Goal: Transaction & Acquisition: Purchase product/service

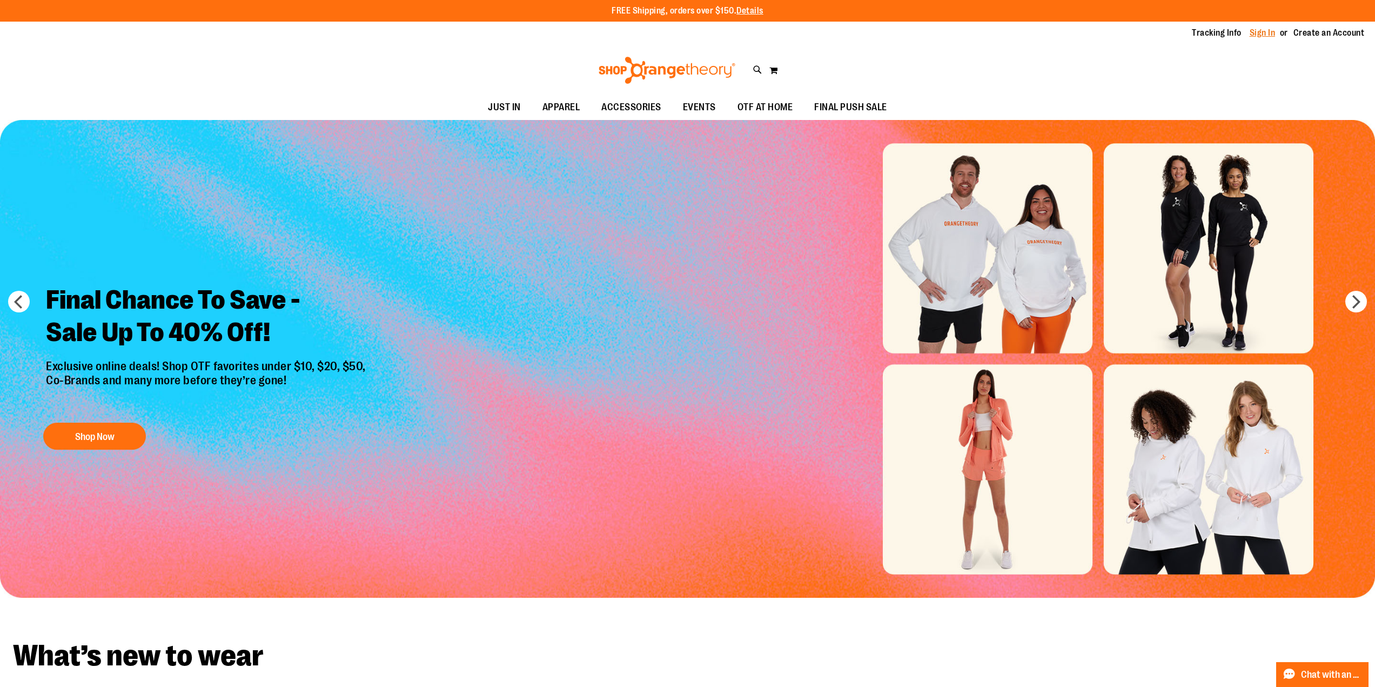
click at [1251, 31] on link "Sign In" at bounding box center [1263, 33] width 26 height 12
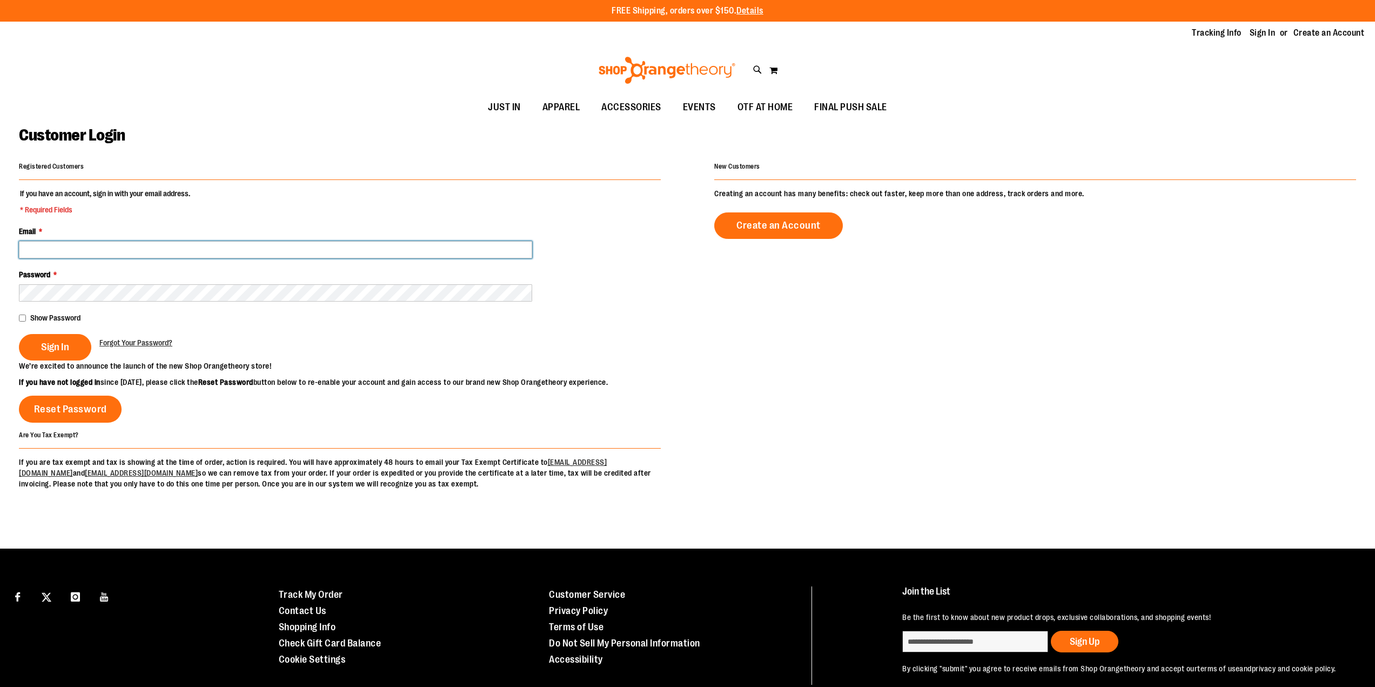
click at [151, 253] on input "Email *" at bounding box center [275, 249] width 513 height 17
type input "*"
type input "**********"
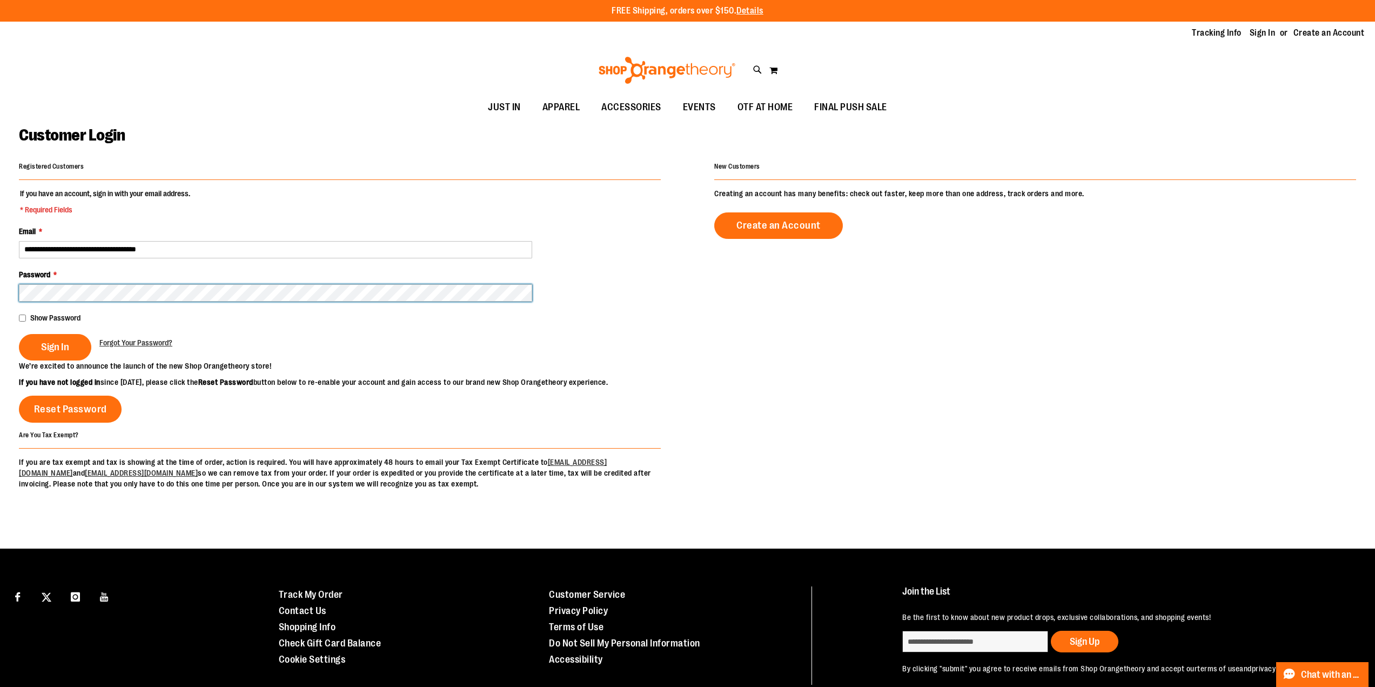
click at [19, 334] on button "Sign In" at bounding box center [55, 347] width 72 height 26
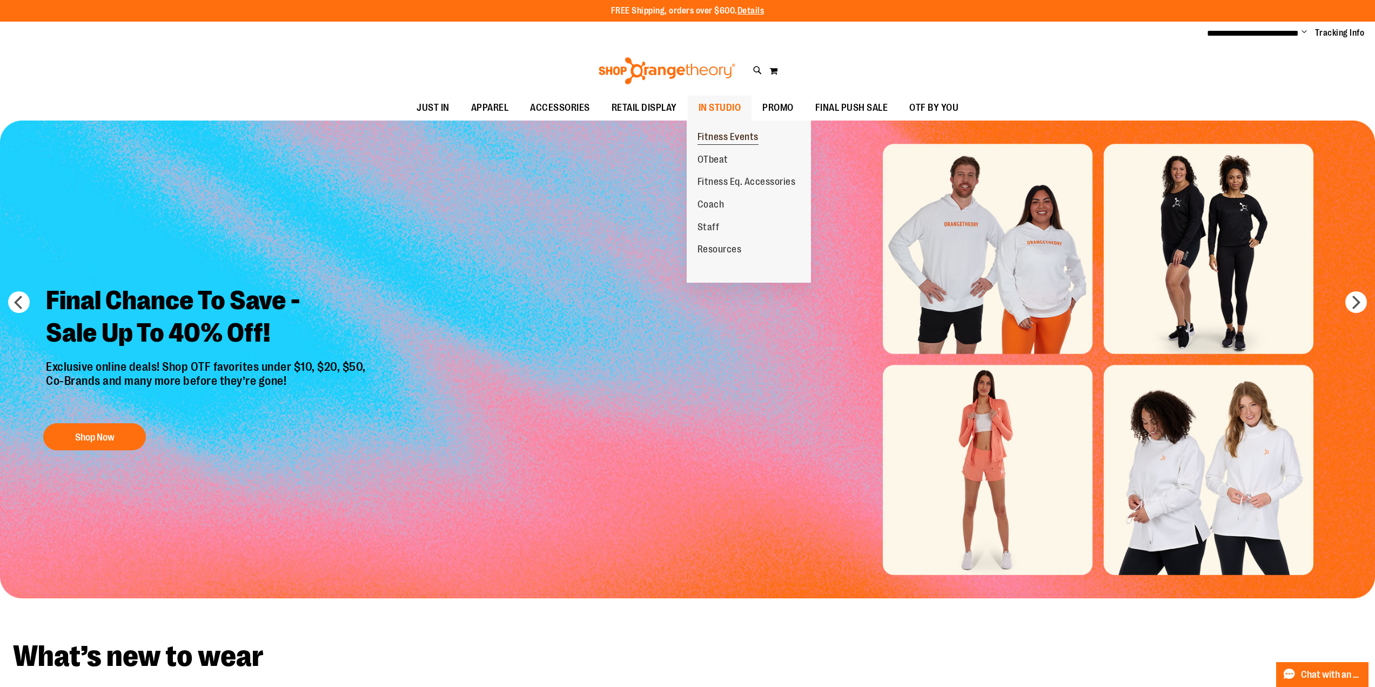
click at [711, 134] on span "Fitness Events" at bounding box center [728, 138] width 61 height 14
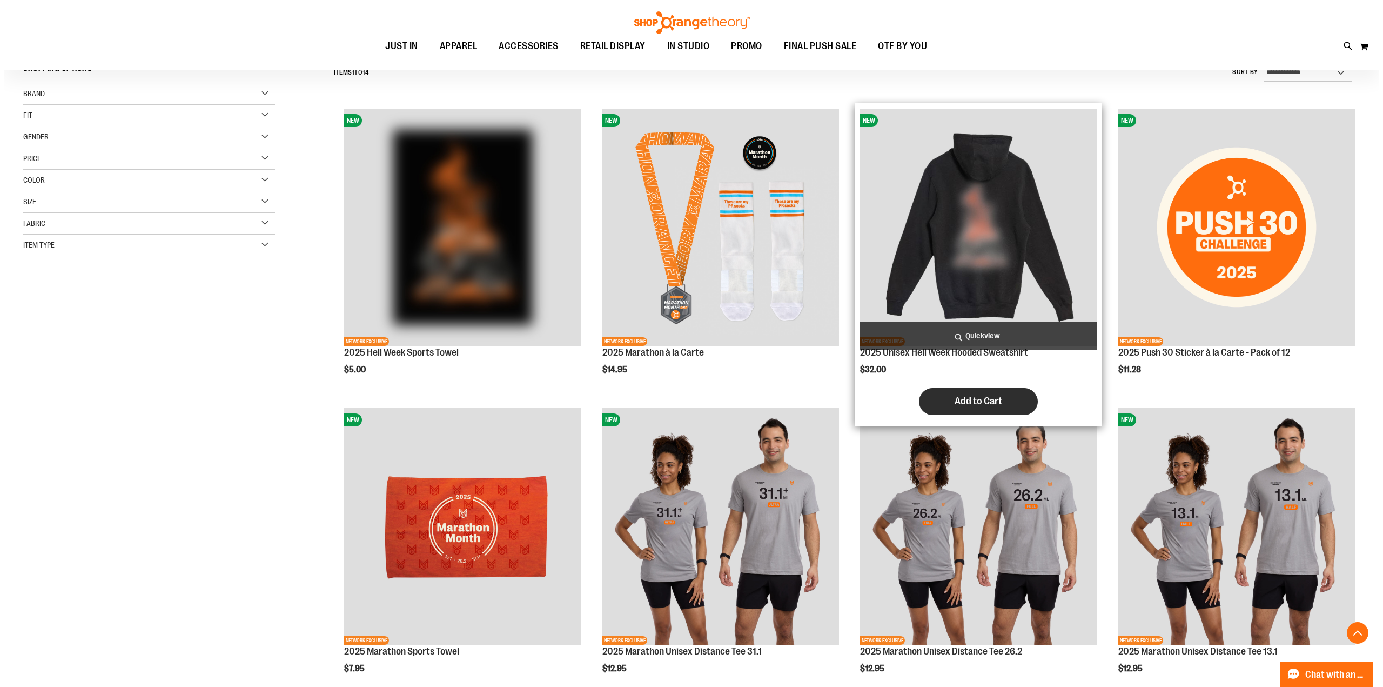
scroll to position [324, 0]
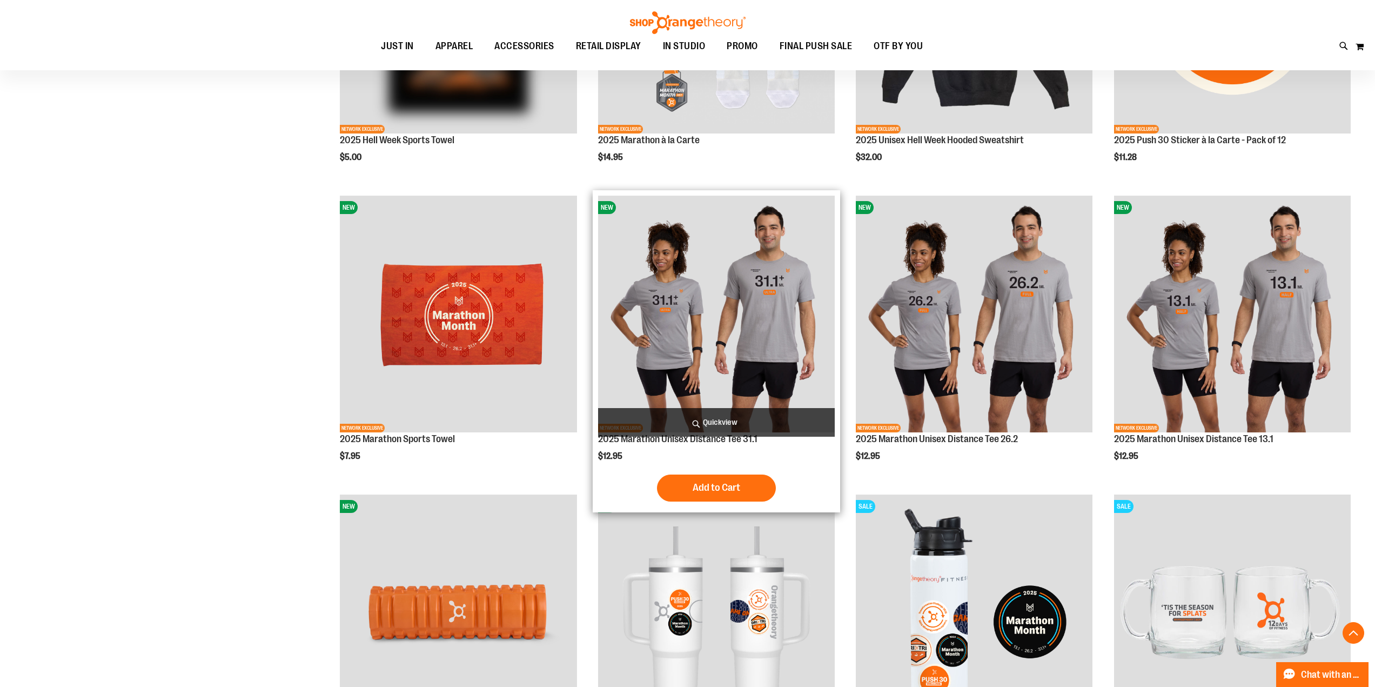
click at [741, 425] on span "Quickview" at bounding box center [716, 422] width 237 height 29
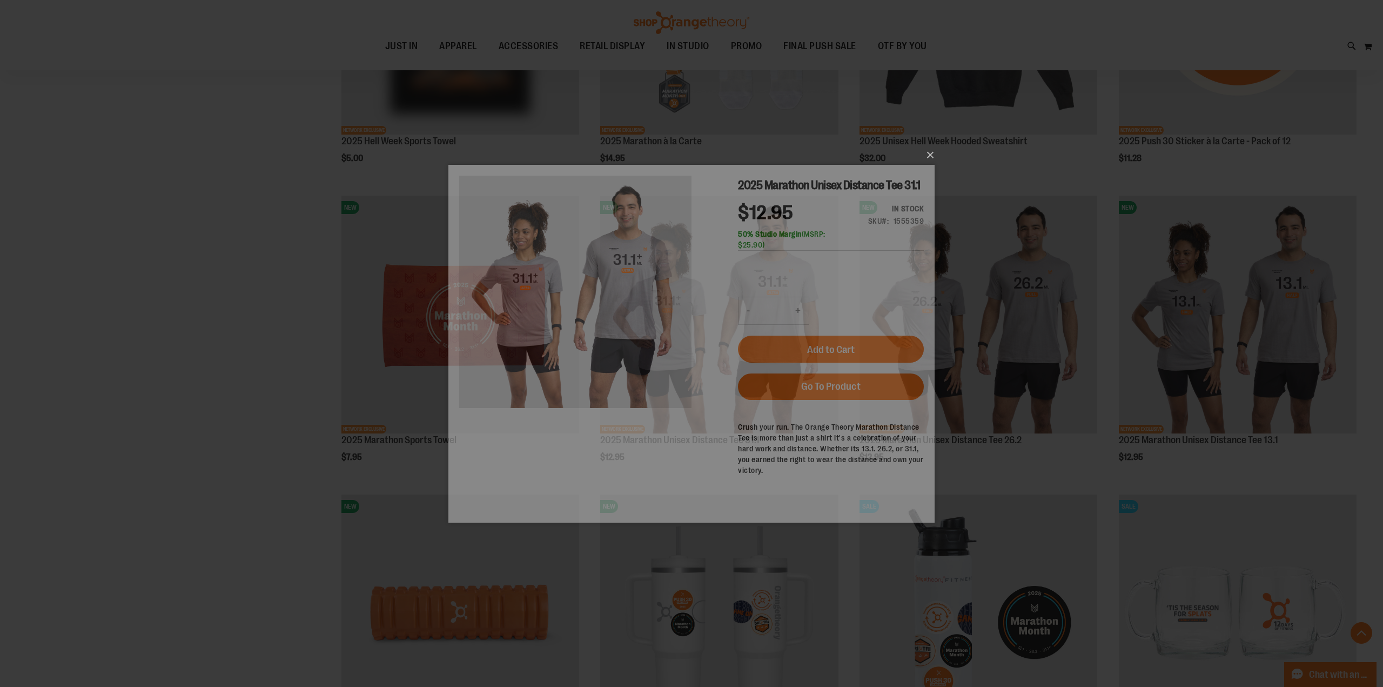
scroll to position [0, 0]
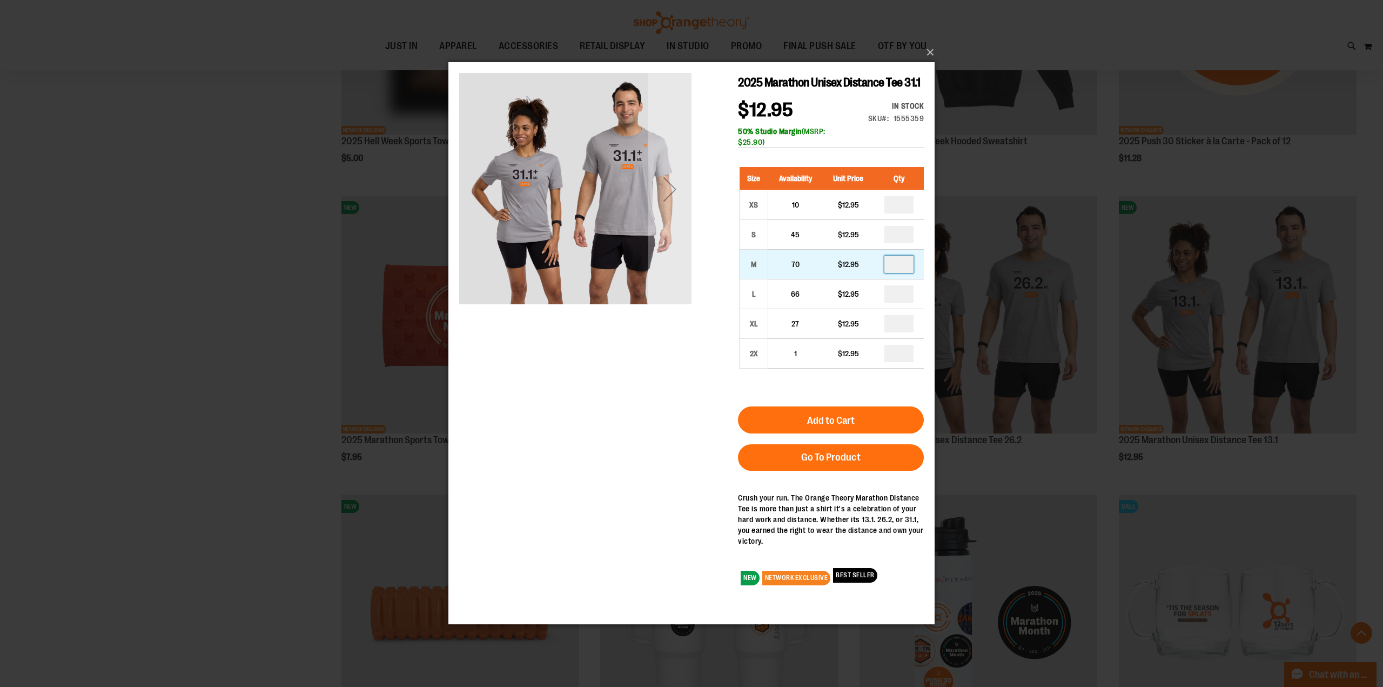
drag, startPoint x: 910, startPoint y: 286, endPoint x: 895, endPoint y: 286, distance: 15.7
click at [895, 273] on input "number" at bounding box center [898, 264] width 29 height 17
type input "*"
click at [671, 409] on div "2025 Marathon Unisex Distance Tee 31.1 $12.95 In stock Only %1 left SKU 1555359…" at bounding box center [691, 333] width 465 height 520
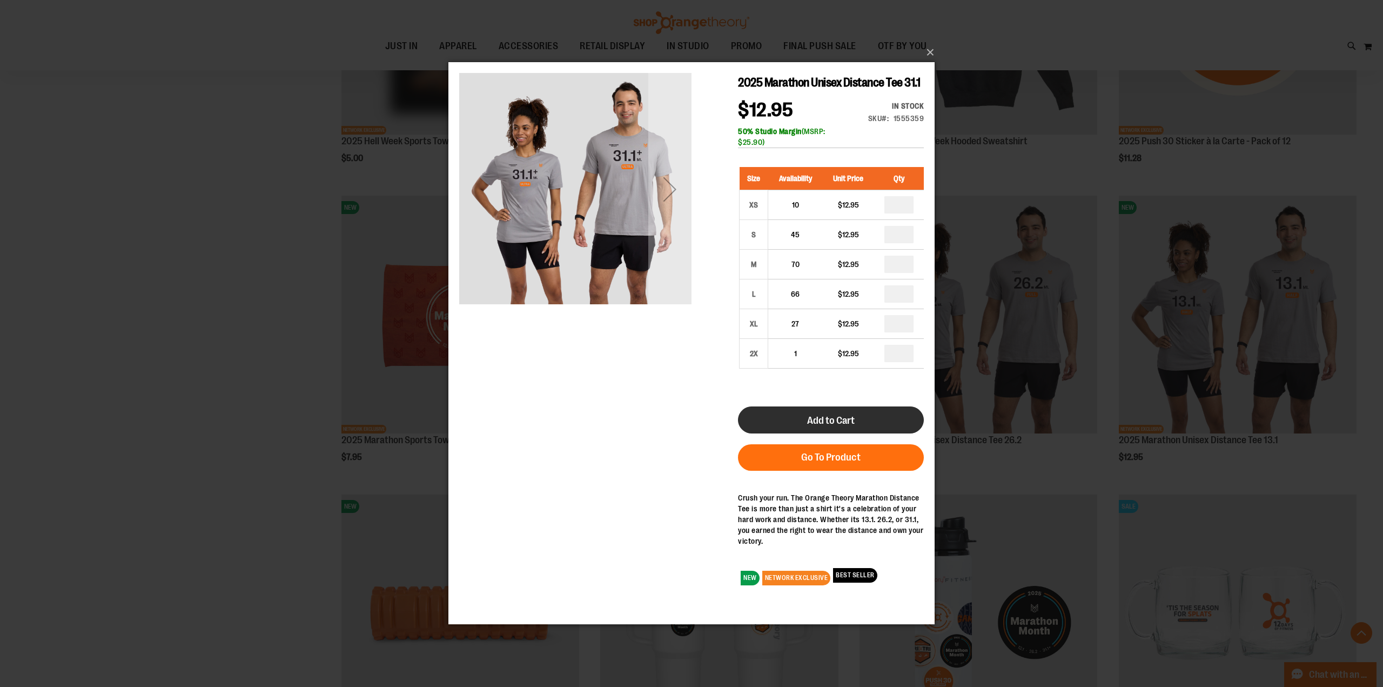
click at [910, 433] on button "Add to Cart" at bounding box center [831, 419] width 186 height 27
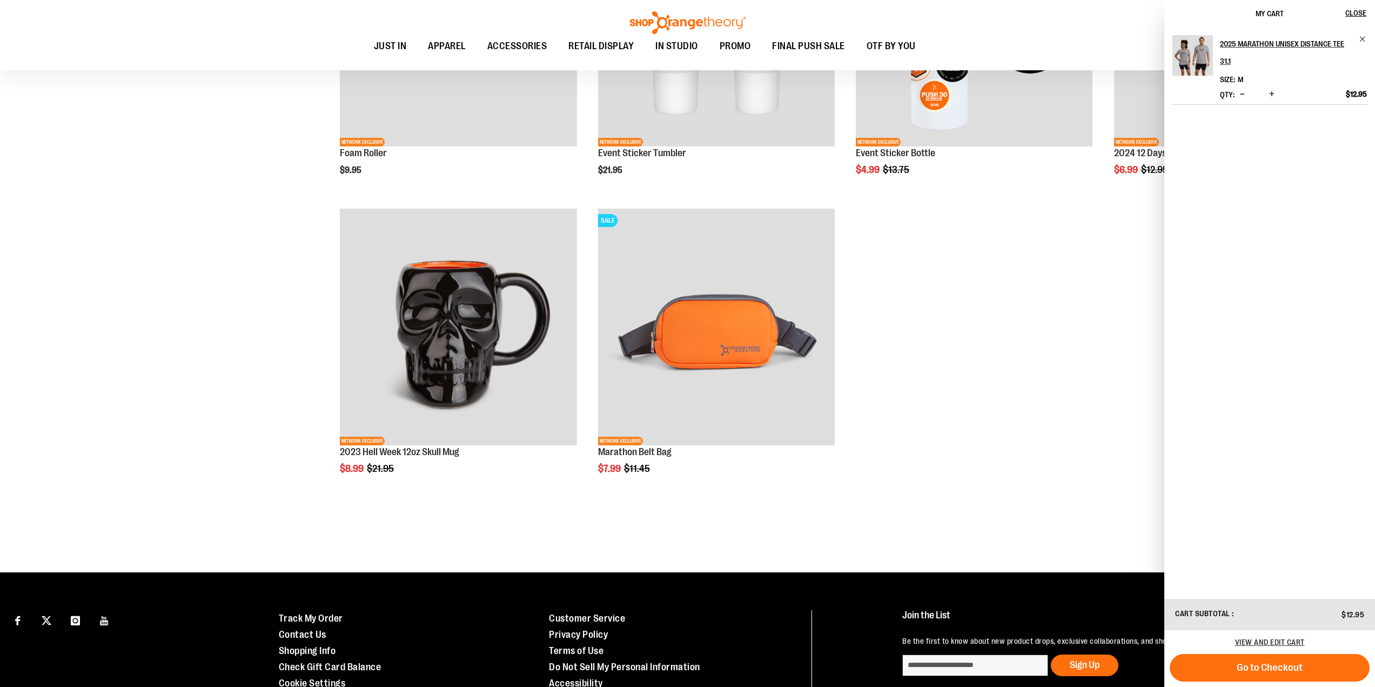
scroll to position [919, 0]
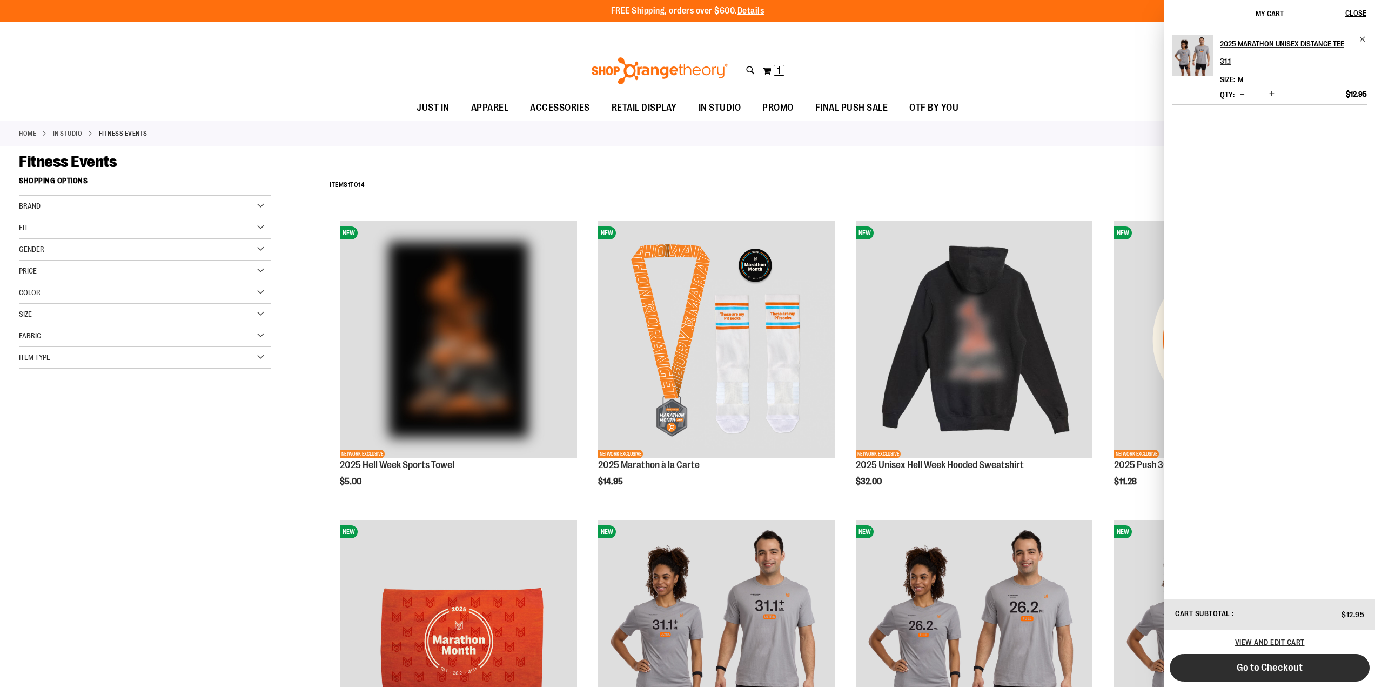
click at [1240, 672] on span "Go to Checkout" at bounding box center [1270, 667] width 66 height 12
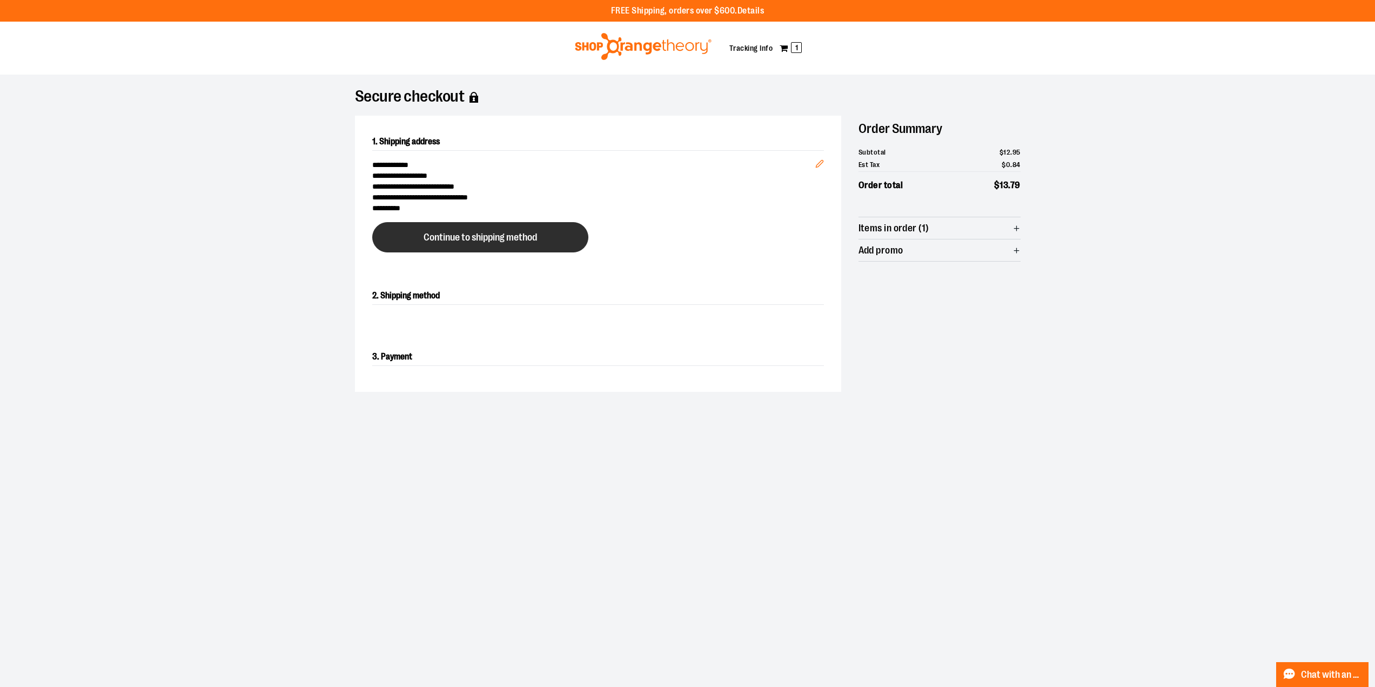
click at [568, 233] on button "Continue to shipping method" at bounding box center [480, 237] width 216 height 30
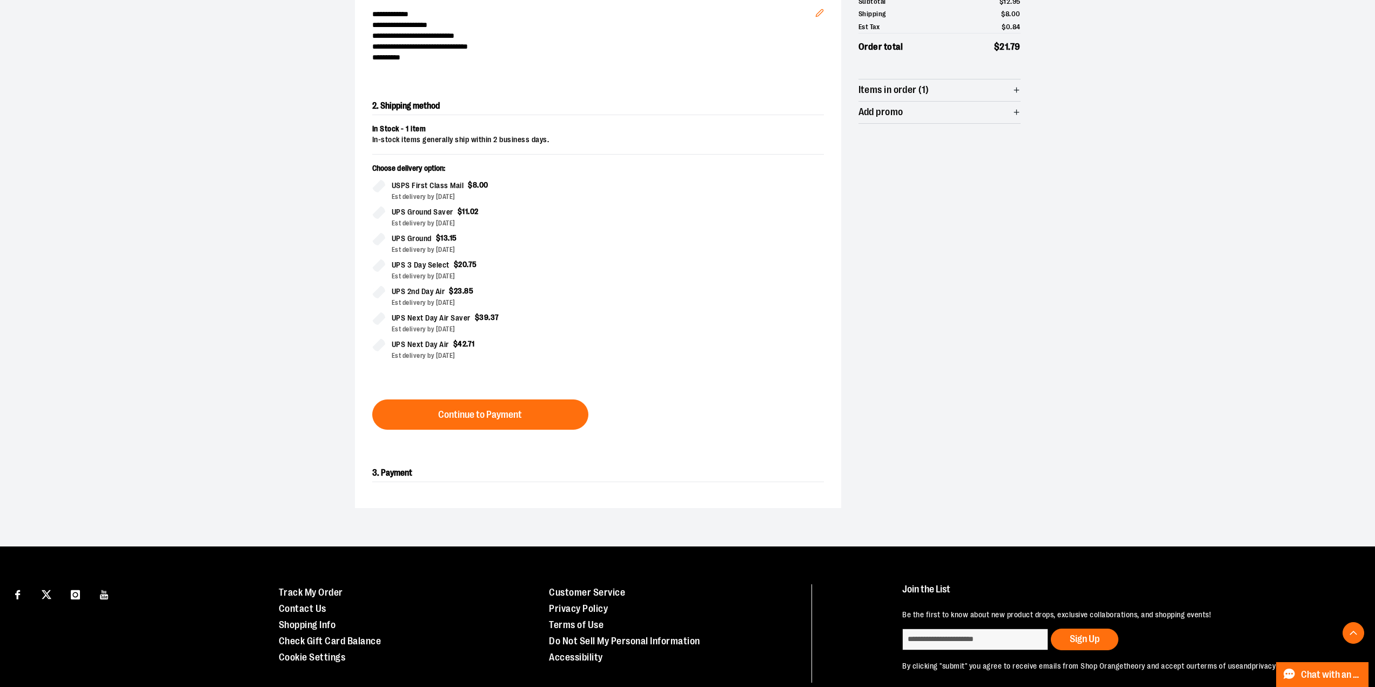
scroll to position [184, 0]
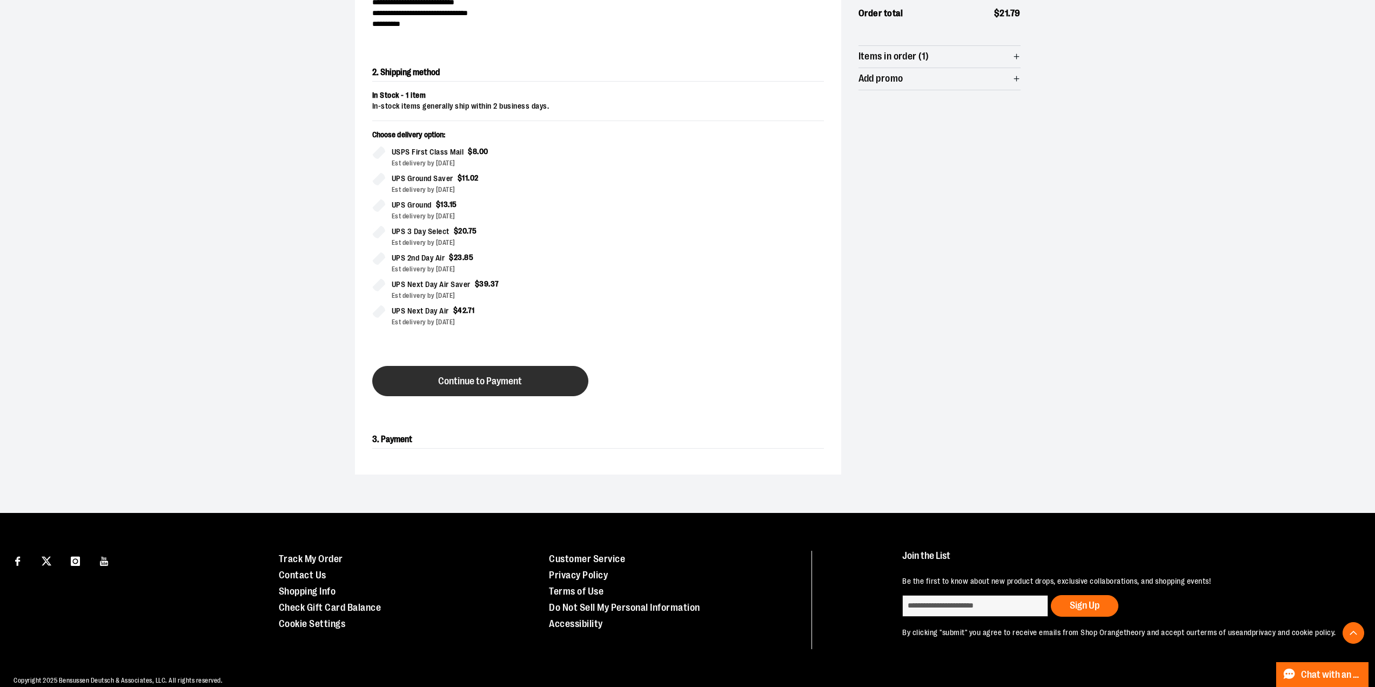
click at [403, 386] on button "Continue to Payment" at bounding box center [480, 381] width 216 height 30
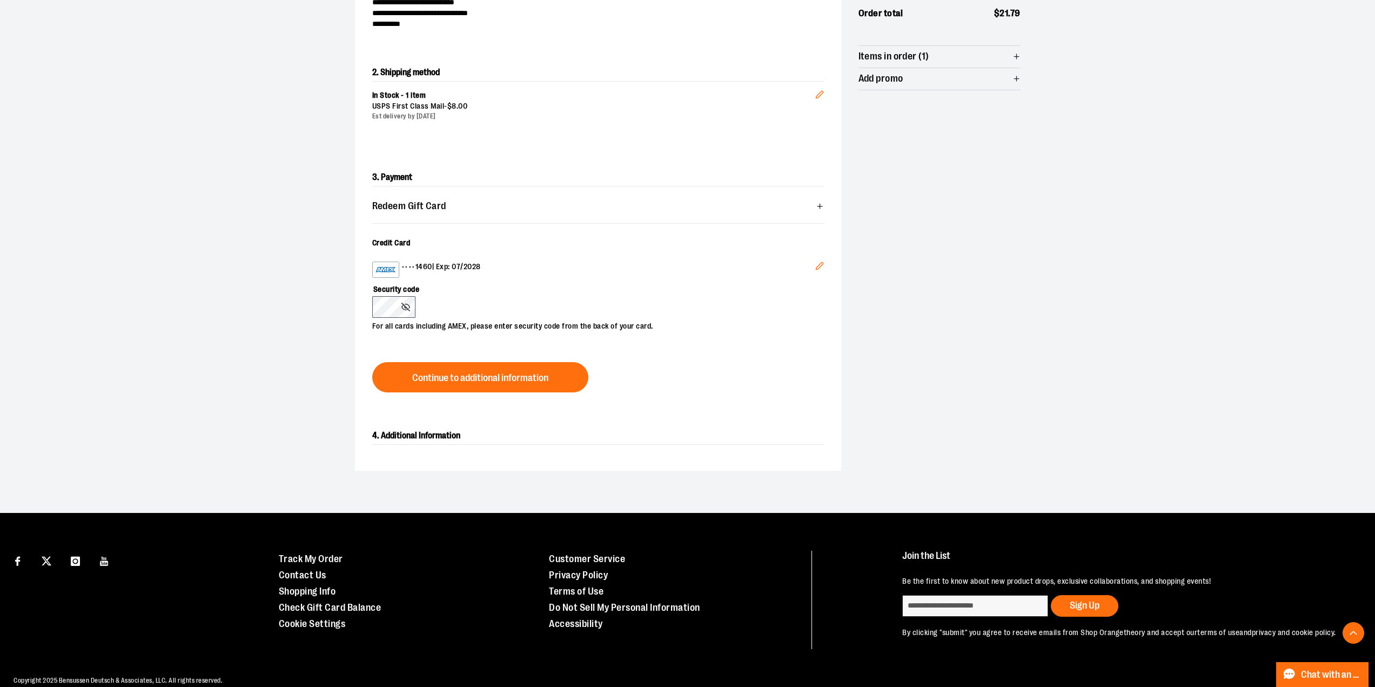
click at [829, 260] on button "Edit" at bounding box center [820, 267] width 26 height 29
click at [406, 381] on button "Continue to additional information" at bounding box center [480, 377] width 216 height 30
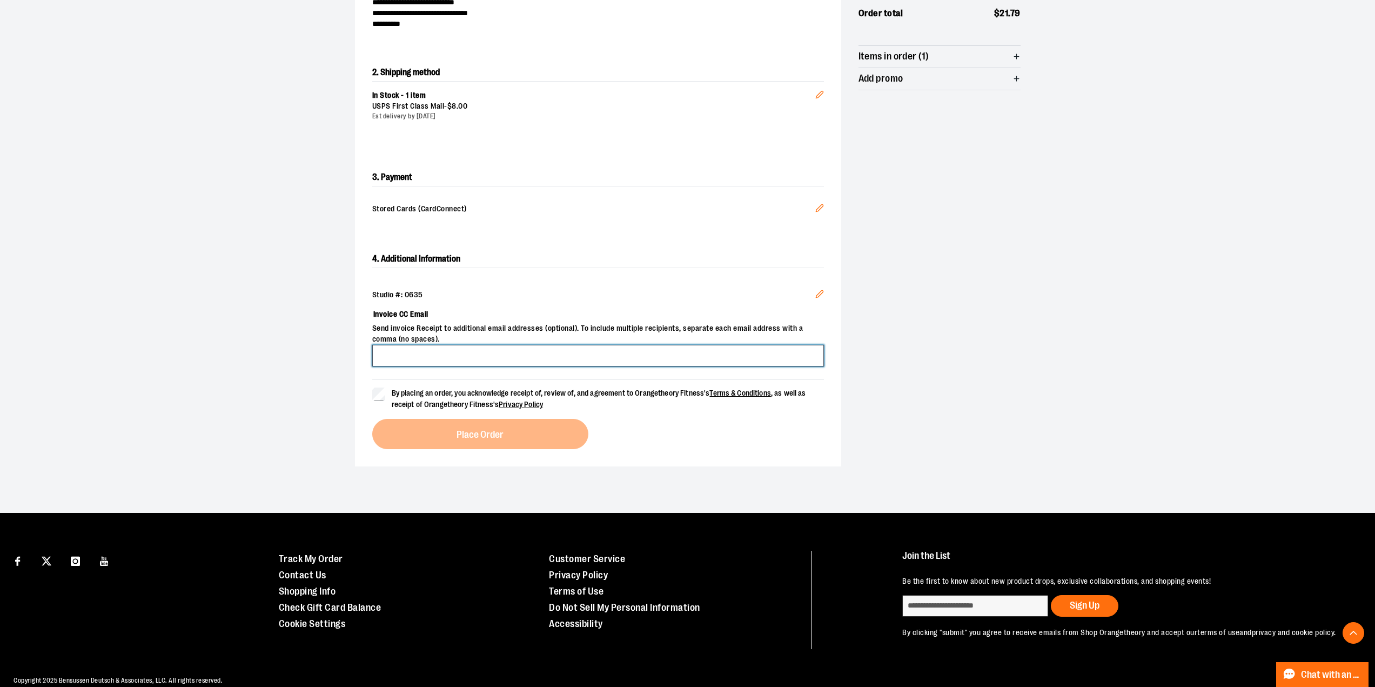
drag, startPoint x: 452, startPoint y: 354, endPoint x: 451, endPoint y: 360, distance: 5.5
click at [452, 356] on input "Invoice CC Email" at bounding box center [598, 356] width 452 height 22
type input "**********"
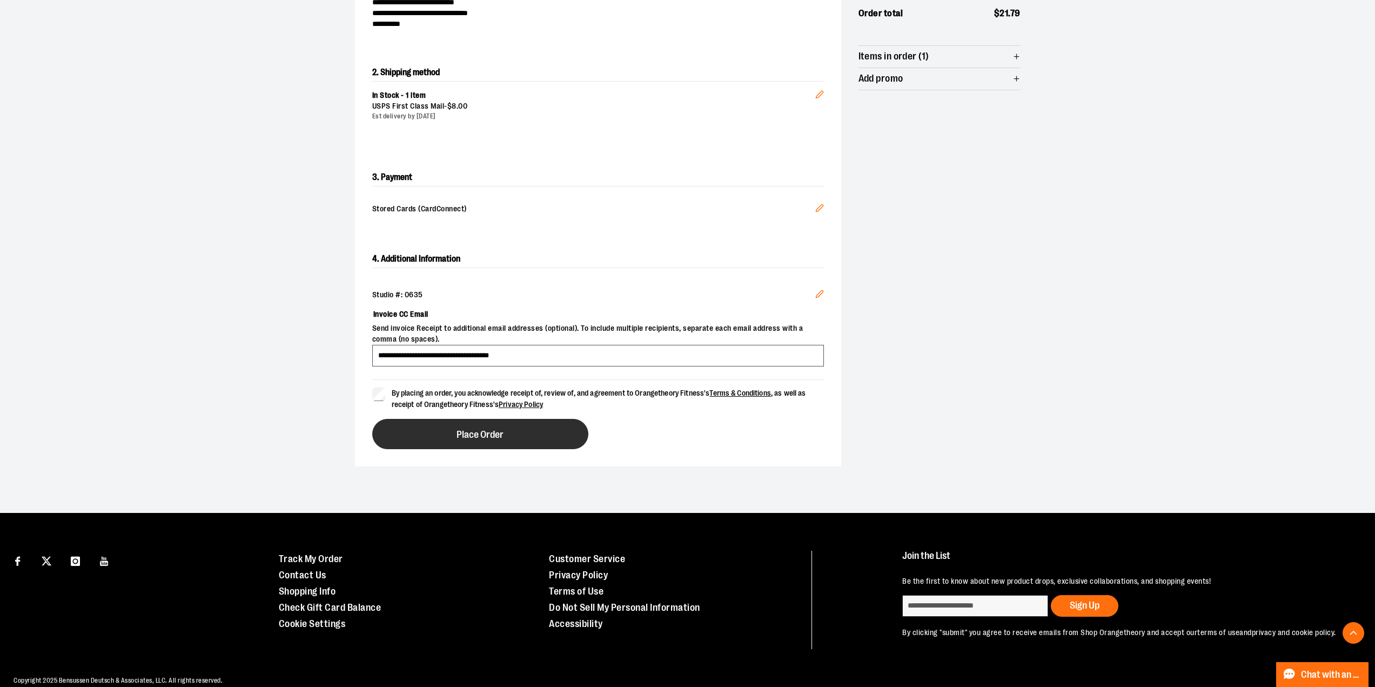
click at [406, 423] on button "Place Order" at bounding box center [480, 434] width 216 height 30
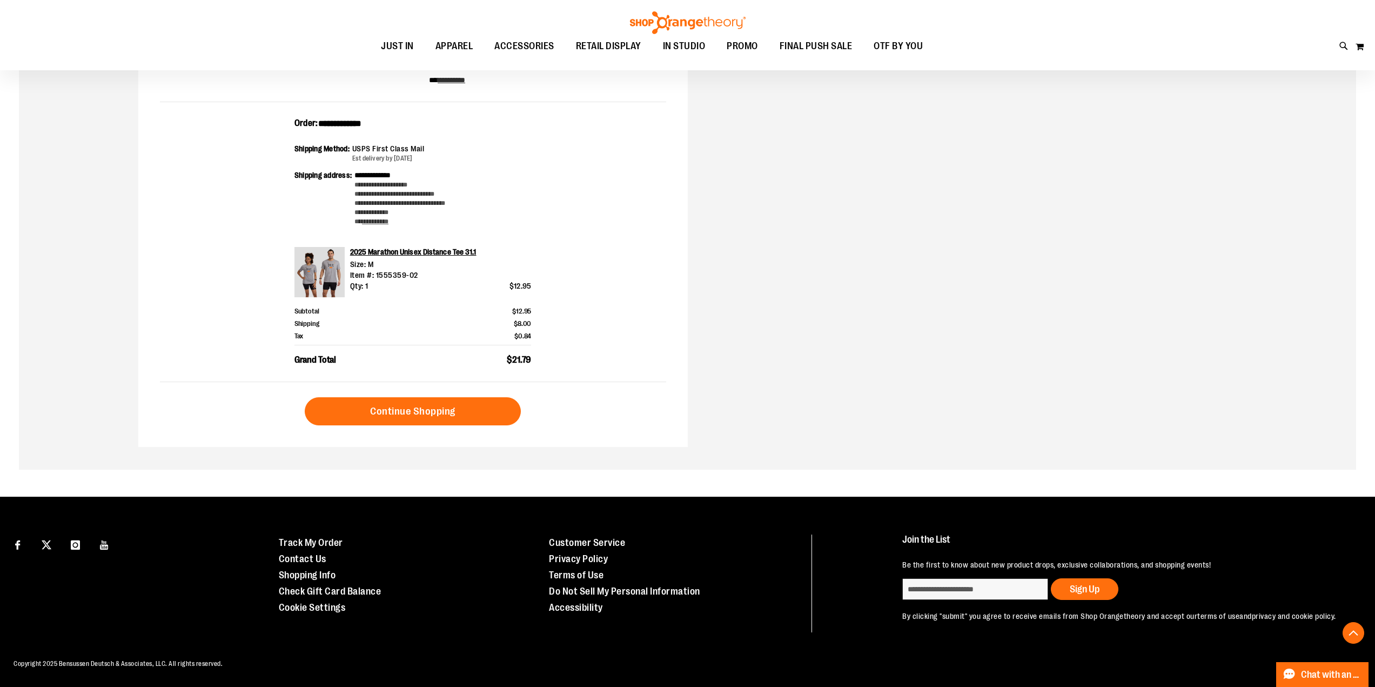
scroll to position [90, 0]
